Goal: Check status

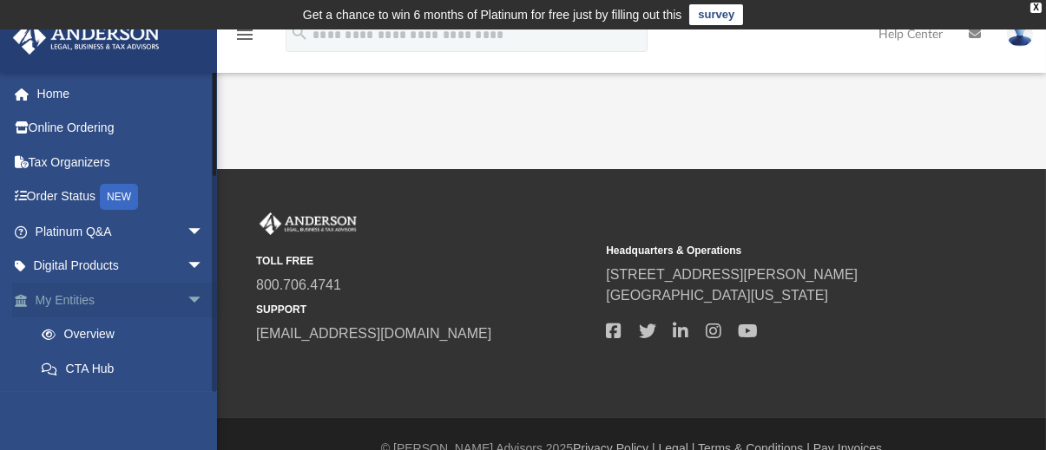
click at [91, 299] on link "My Entities arrow_drop_down" at bounding box center [121, 300] width 218 height 35
click at [187, 300] on span "arrow_drop_down" at bounding box center [204, 301] width 35 height 36
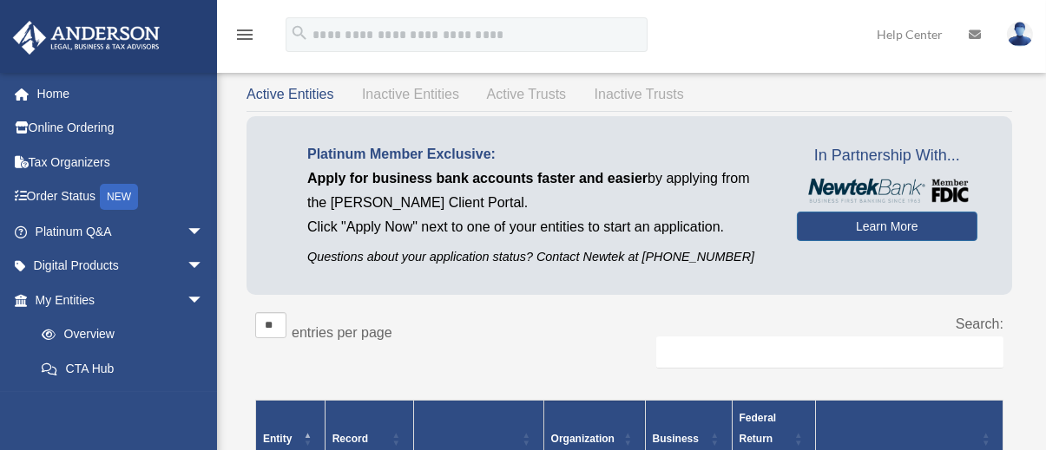
scroll to position [260, 0]
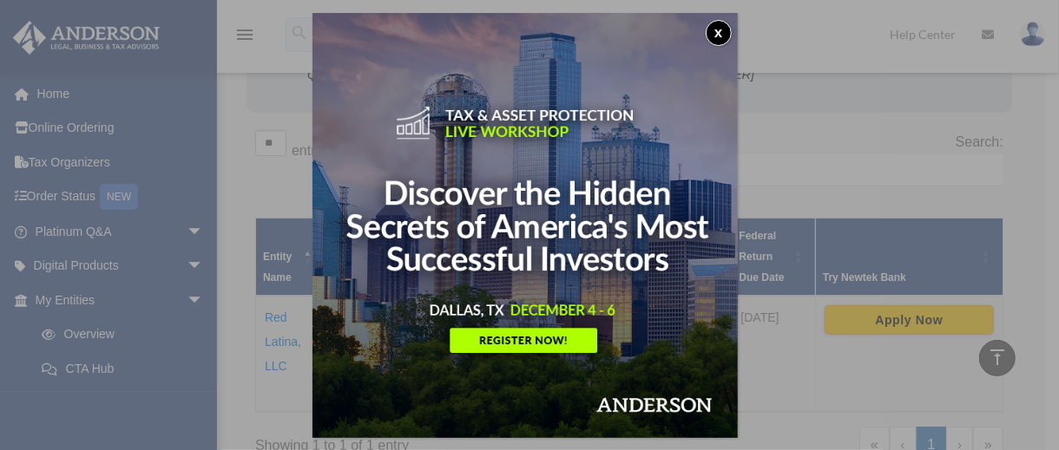
click at [726, 32] on button "x" at bounding box center [719, 33] width 26 height 26
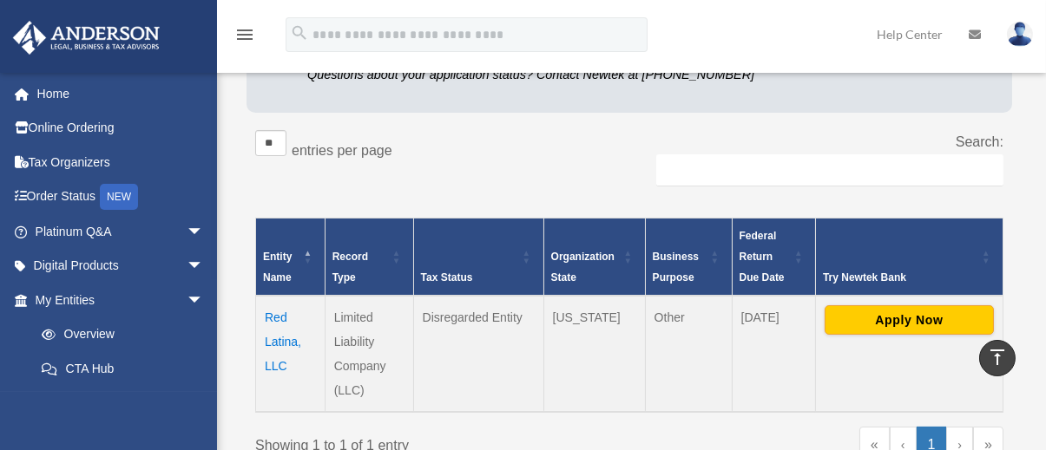
click at [278, 341] on td "Red Latina, LLC" at bounding box center [290, 354] width 69 height 116
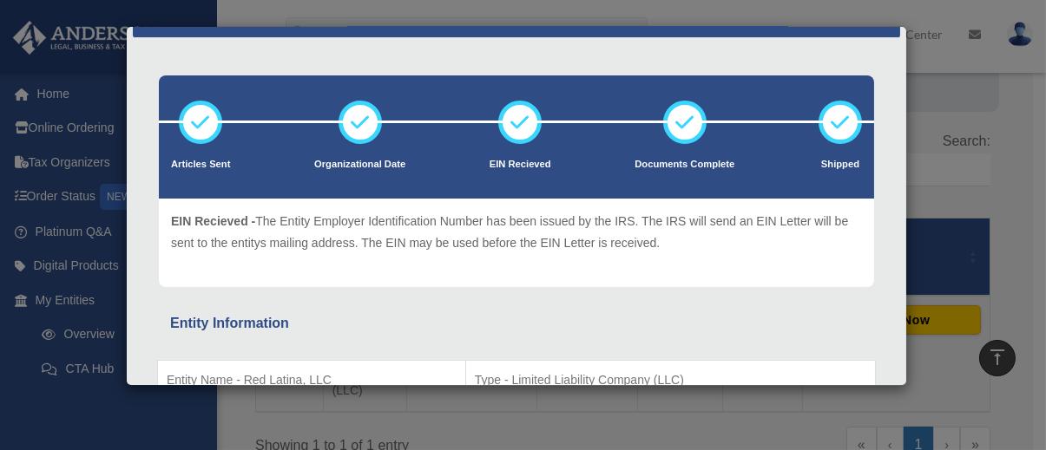
scroll to position [10, 0]
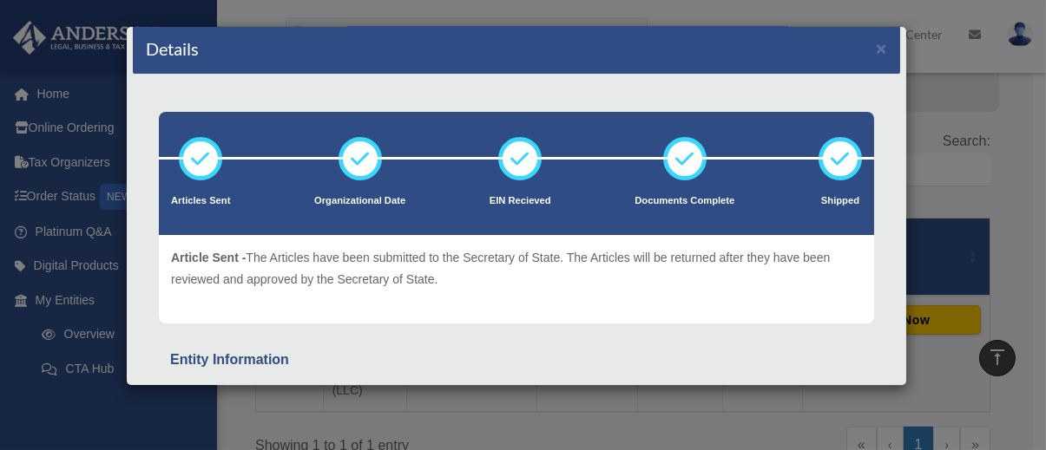
click at [211, 159] on icon at bounding box center [200, 159] width 52 height 52
click at [212, 159] on icon at bounding box center [200, 159] width 52 height 52
click at [213, 158] on icon at bounding box center [200, 159] width 52 height 52
click at [214, 157] on icon at bounding box center [200, 159] width 52 height 52
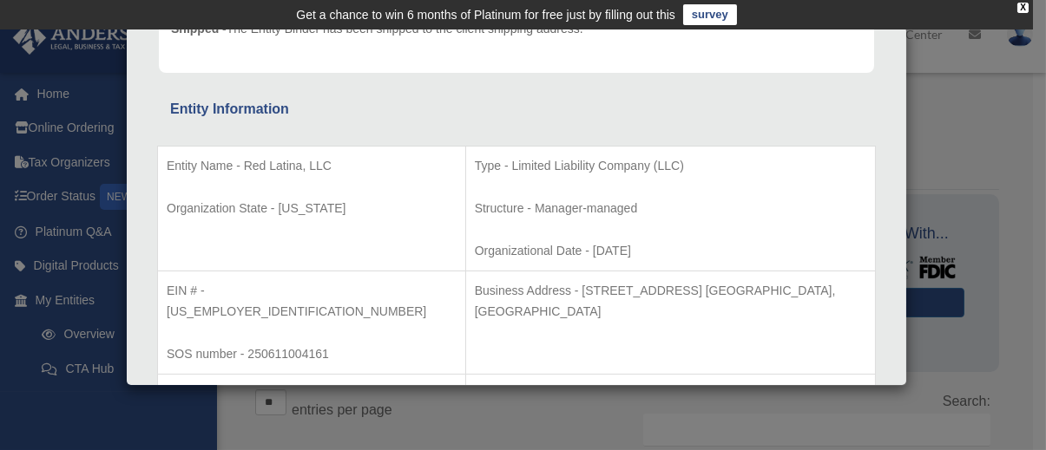
scroll to position [0, 0]
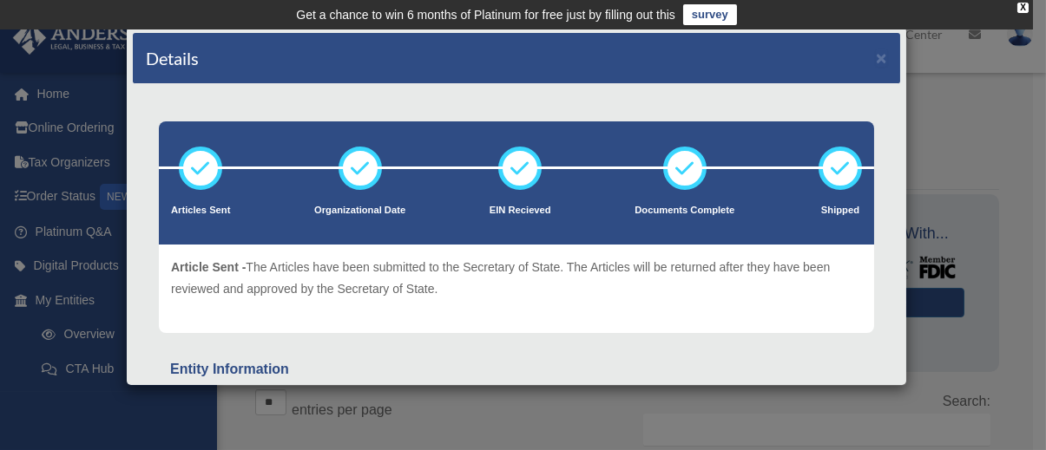
drag, startPoint x: 246, startPoint y: 263, endPoint x: 436, endPoint y: 278, distance: 189.8
click at [445, 285] on p "Article Sent - The Articles have been submitted to the Secretary of State. The …" at bounding box center [516, 278] width 691 height 43
copy p "The Articles have been submitted to the Secretary of State. The Articles will b…"
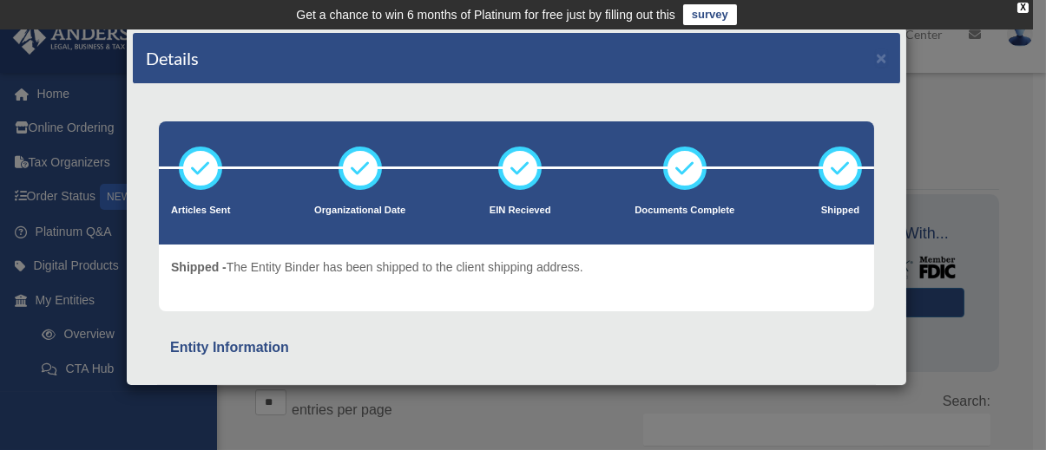
click at [845, 157] on icon at bounding box center [840, 168] width 52 height 52
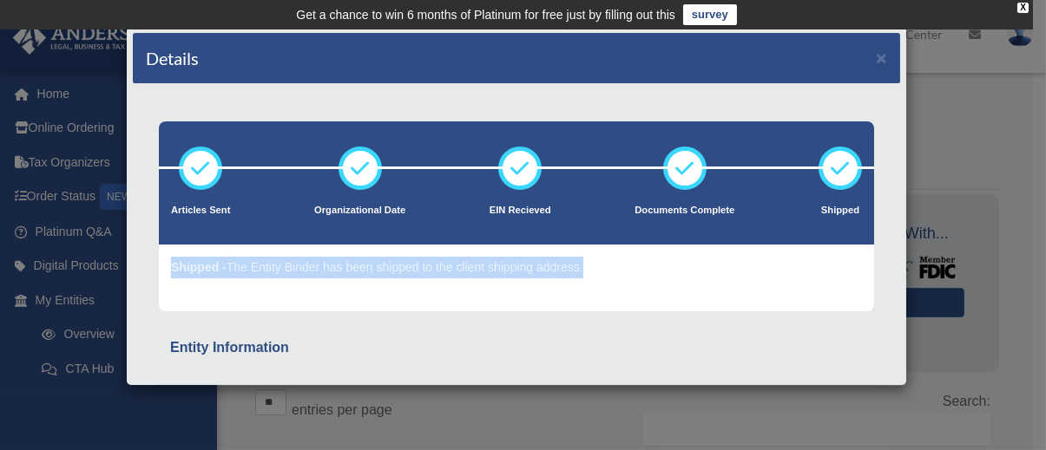
drag, startPoint x: 601, startPoint y: 273, endPoint x: 166, endPoint y: 261, distance: 435.8
click at [166, 261] on div "Article Sent - The Articles have been submitted to the Secretary of State. The …" at bounding box center [516, 278] width 715 height 67
copy p "Shipped - The Entity Binder has been shipped to the client shipping address."
